Goal: Task Accomplishment & Management: Use online tool/utility

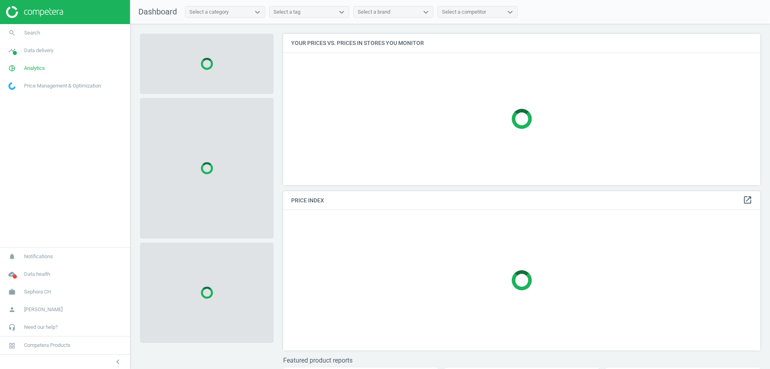
scroll to position [163, 484]
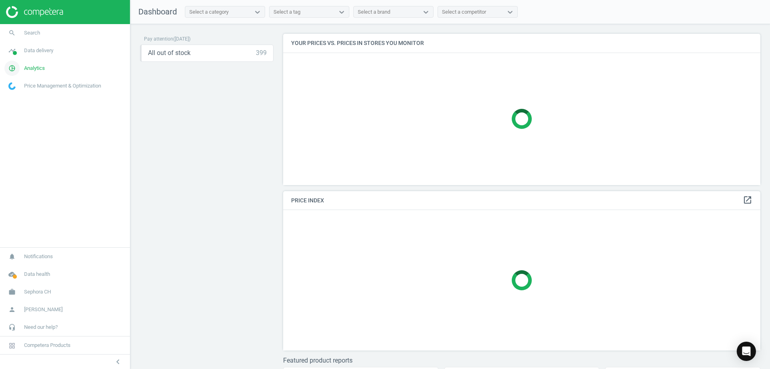
click at [34, 67] on span "Analytics" at bounding box center [34, 68] width 21 height 7
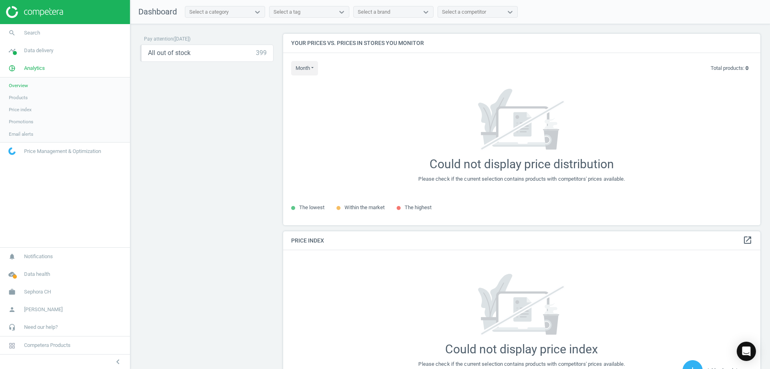
scroll to position [203, 484]
click at [39, 53] on span "Data delivery" at bounding box center [38, 50] width 29 height 7
click at [22, 91] on span "Matches" at bounding box center [18, 92] width 18 height 6
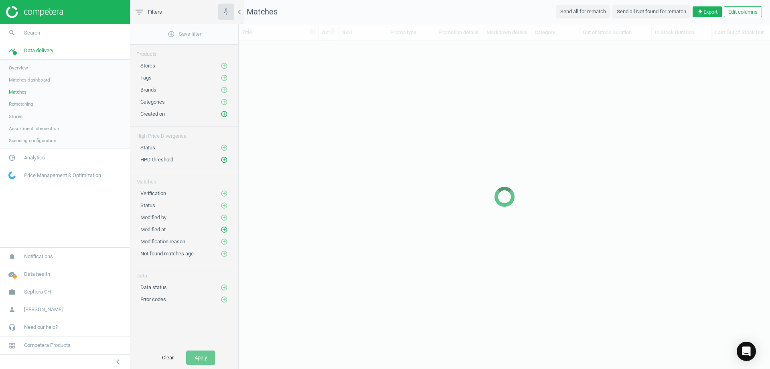
scroll to position [301, 526]
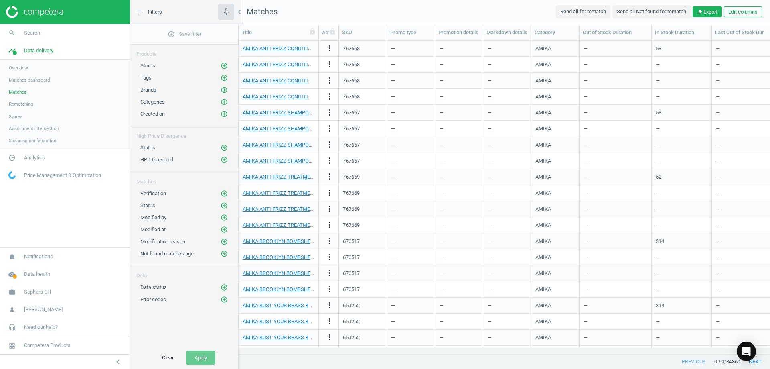
click at [29, 105] on span "Rematching" at bounding box center [21, 104] width 24 height 6
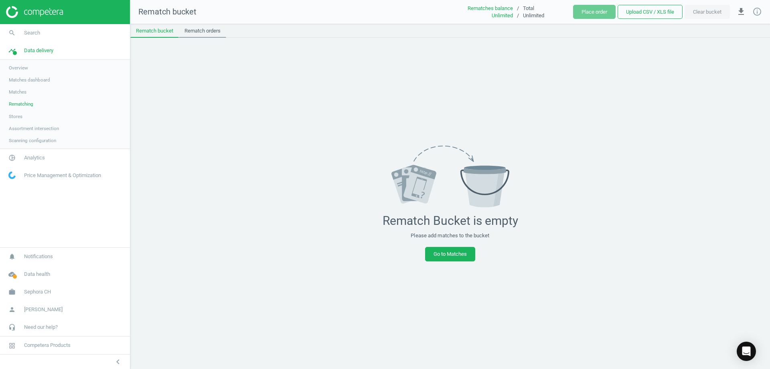
click at [201, 34] on link "Rematch orders" at bounding box center [202, 31] width 47 height 14
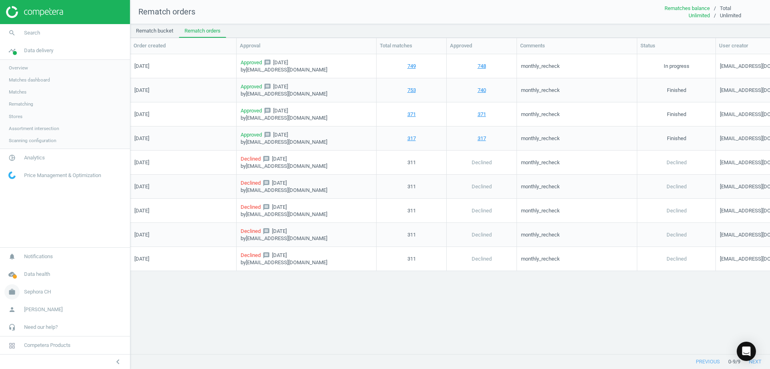
click at [52, 293] on link "work Sephora CH" at bounding box center [65, 292] width 130 height 18
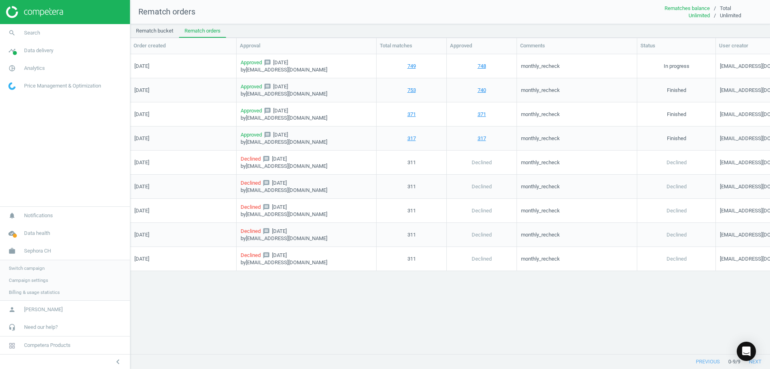
click at [27, 265] on span "Switch campaign" at bounding box center [27, 268] width 36 height 6
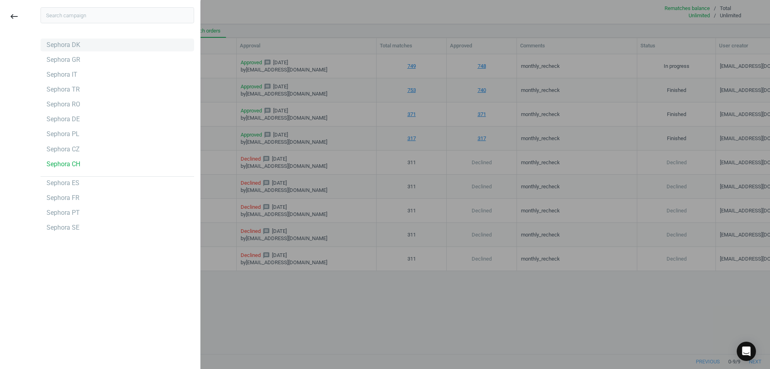
click at [77, 42] on div "Sephora DK" at bounding box center [64, 45] width 34 height 9
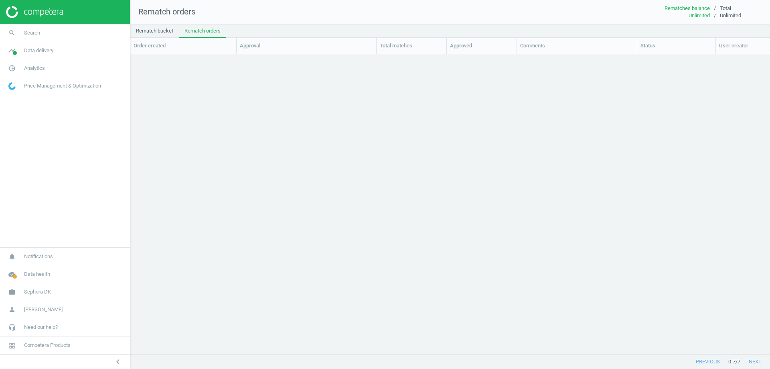
scroll to position [287, 634]
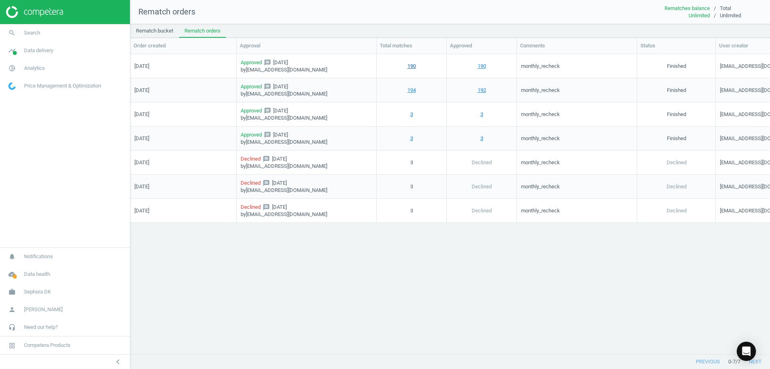
click at [412, 65] on link "190" at bounding box center [412, 65] width 8 height 7
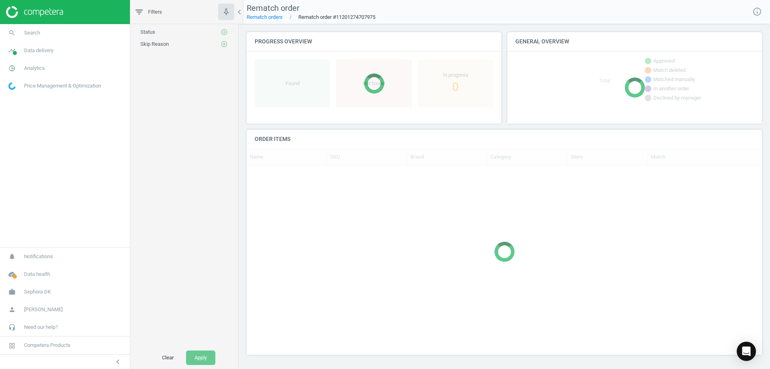
scroll to position [163, 510]
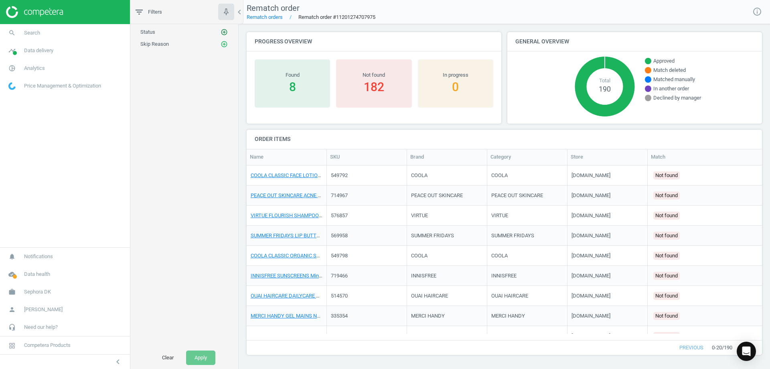
click at [226, 31] on icon "add_circle_outline" at bounding box center [224, 31] width 7 height 7
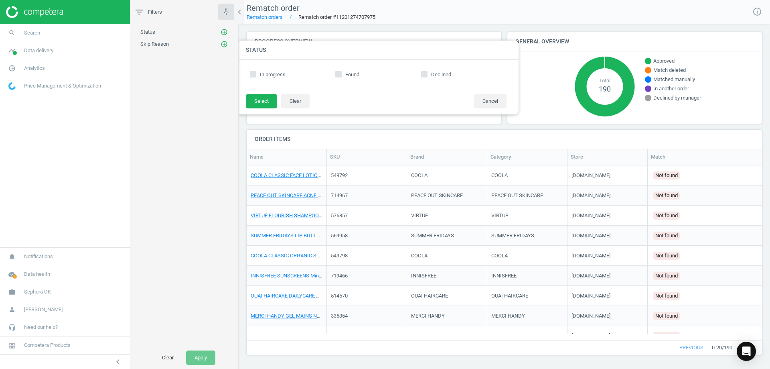
click at [341, 74] on input "Found" at bounding box center [338, 73] width 5 height 5
checkbox input "true"
click at [268, 98] on button "Select" at bounding box center [261, 101] width 31 height 14
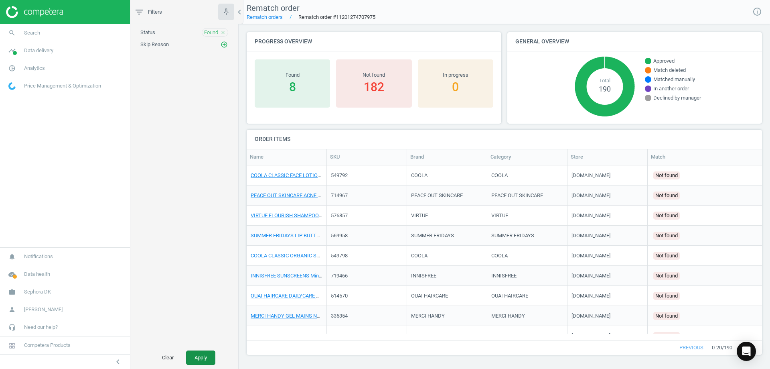
click at [208, 352] on button "Apply" at bounding box center [200, 357] width 29 height 14
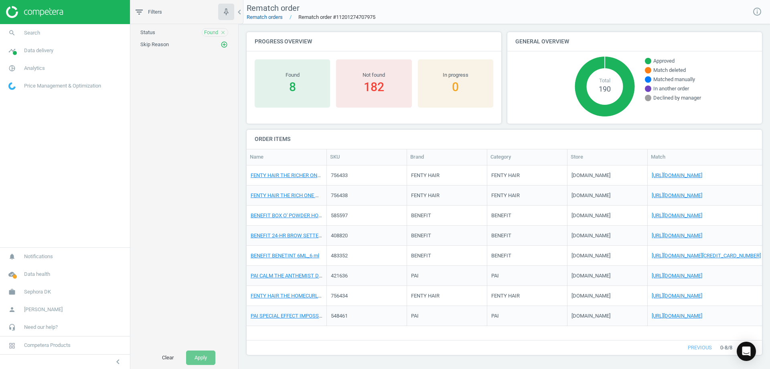
click at [267, 16] on link "Rematch orders" at bounding box center [265, 17] width 36 height 6
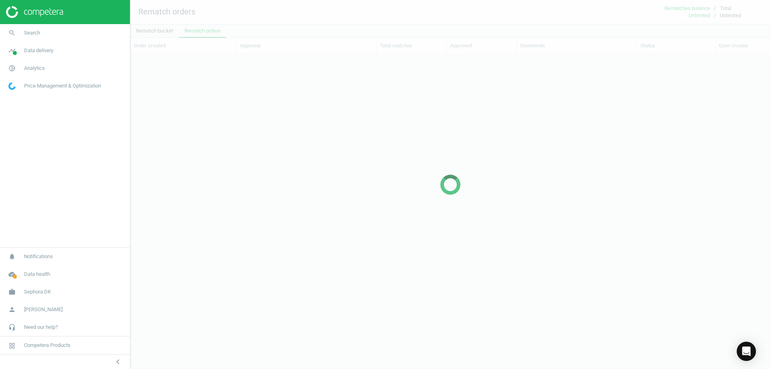
scroll to position [6, 6]
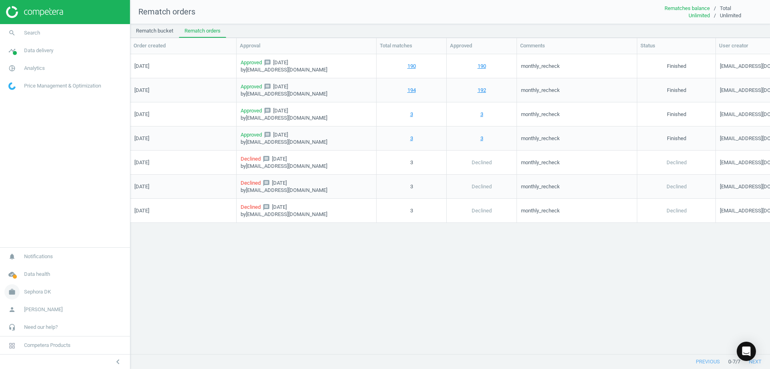
click at [48, 287] on link "work Sephora DK" at bounding box center [65, 292] width 130 height 18
click at [30, 268] on span "Switch campaign" at bounding box center [27, 268] width 36 height 6
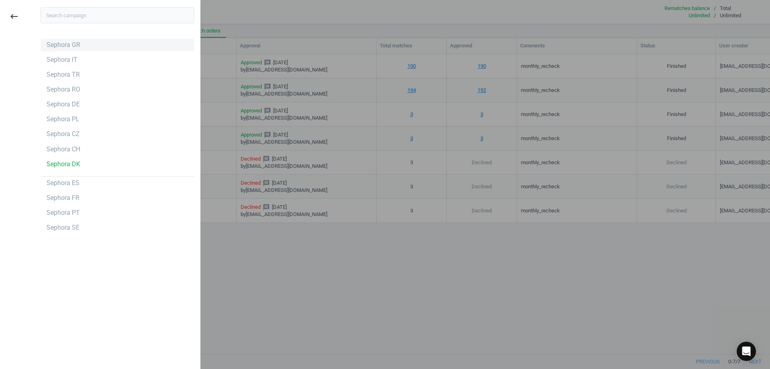
click at [104, 48] on div "Sephora GR" at bounding box center [118, 45] width 154 height 13
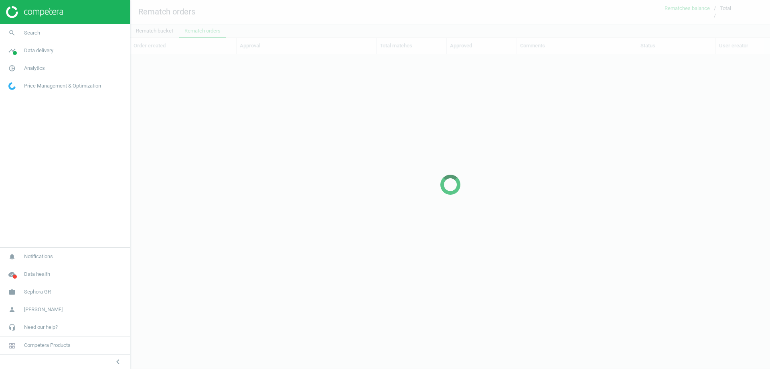
scroll to position [287, 634]
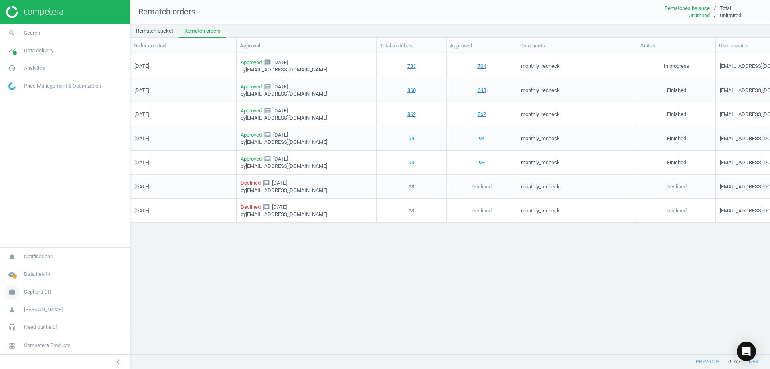
click at [32, 293] on span "Sephora GR" at bounding box center [37, 291] width 27 height 7
click at [37, 268] on span "Switch campaign" at bounding box center [27, 268] width 36 height 6
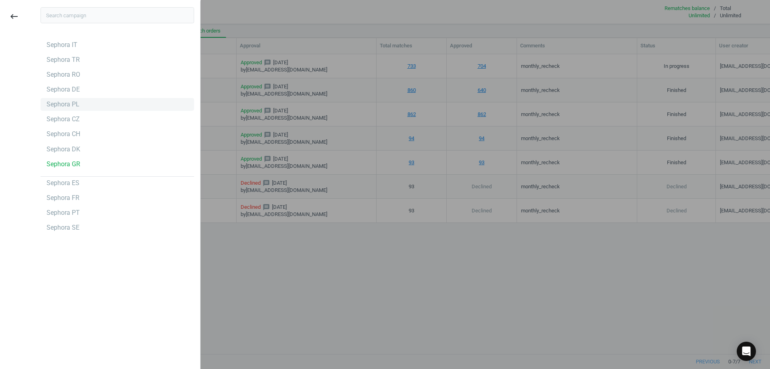
click at [97, 103] on div "Sephora PL" at bounding box center [118, 104] width 154 height 13
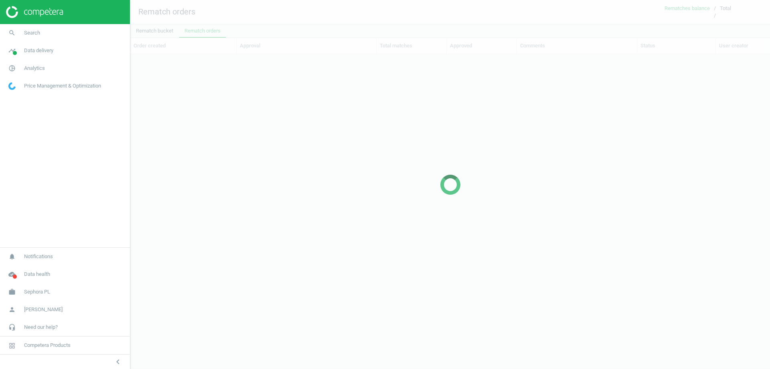
scroll to position [287, 634]
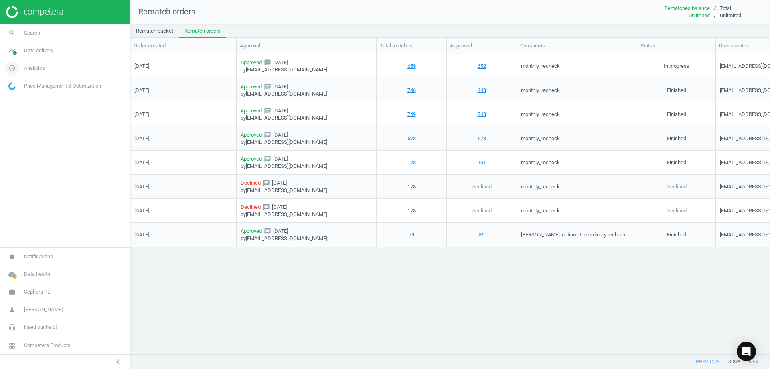
click at [43, 63] on link "pie_chart_outlined Analytics" at bounding box center [65, 68] width 130 height 18
click at [26, 98] on span "Products" at bounding box center [18, 97] width 19 height 6
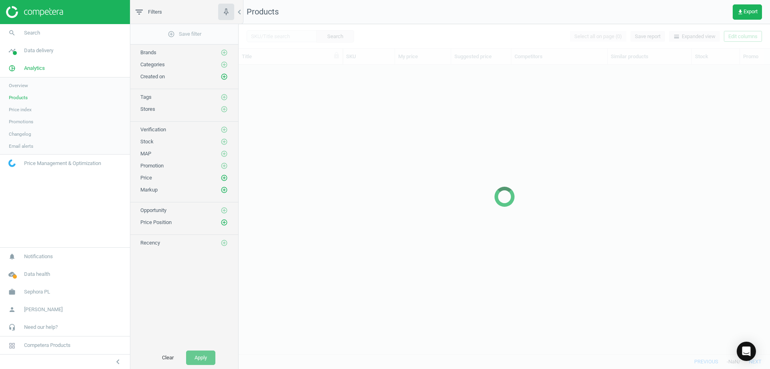
scroll to position [277, 526]
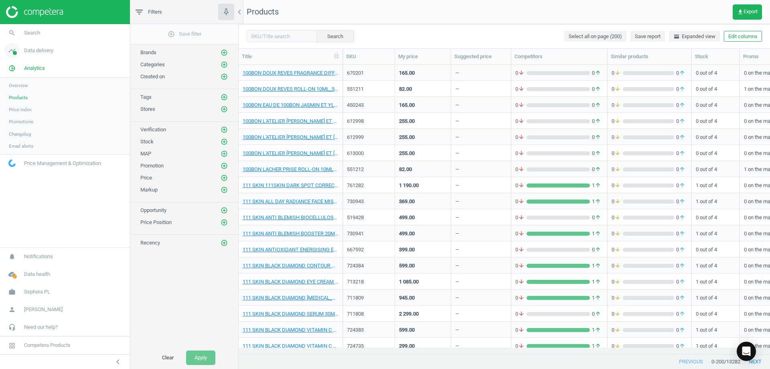
click at [31, 50] on span "Data delivery" at bounding box center [38, 50] width 29 height 7
click at [18, 115] on span "Stores" at bounding box center [16, 116] width 14 height 6
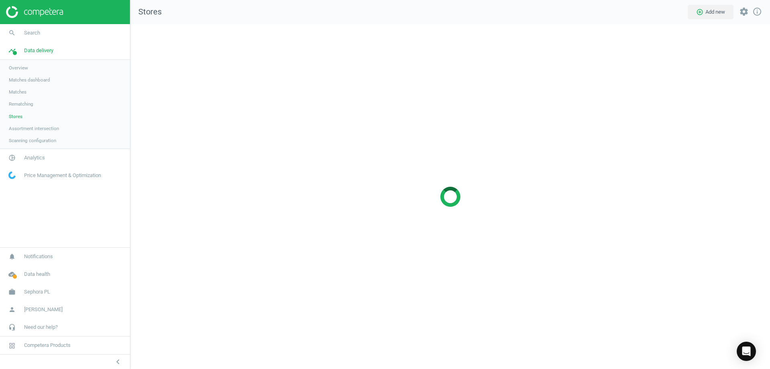
scroll to position [357, 652]
